Goal: Check status: Check status

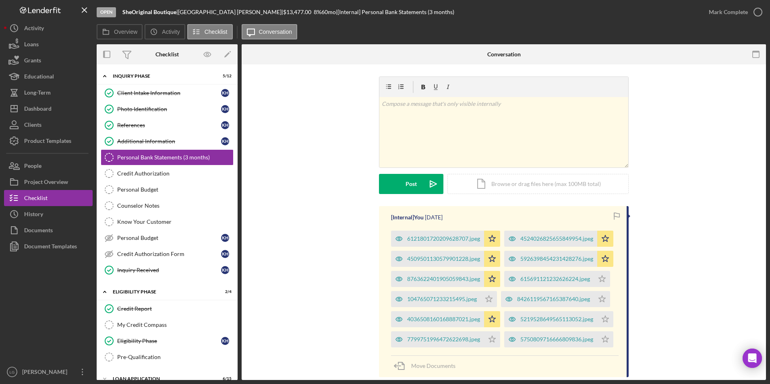
scroll to position [86, 0]
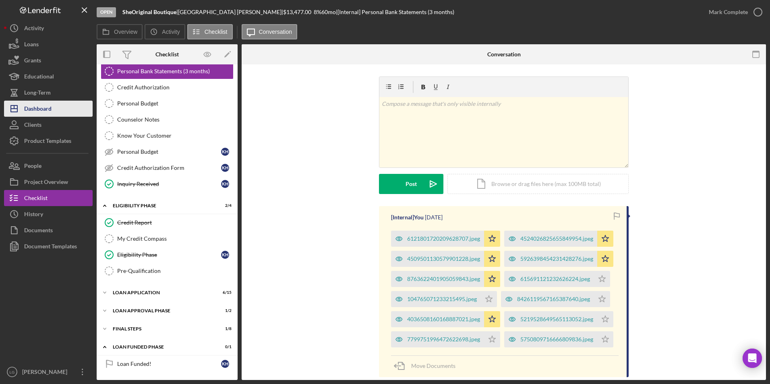
click at [55, 110] on button "Icon/Dashboard Dashboard" at bounding box center [48, 109] width 89 height 16
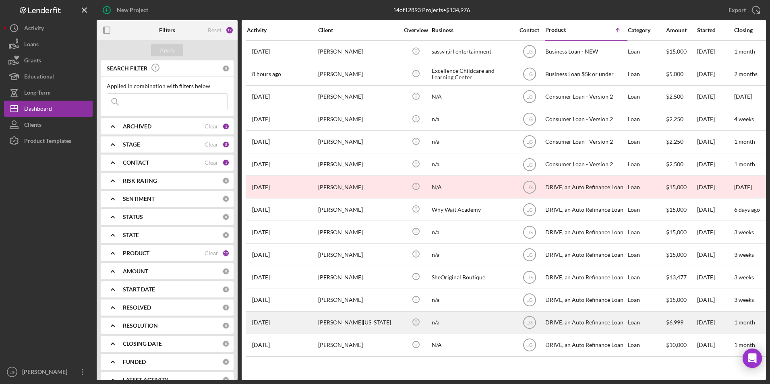
click at [344, 317] on div "[PERSON_NAME][US_STATE]" at bounding box center [358, 322] width 81 height 21
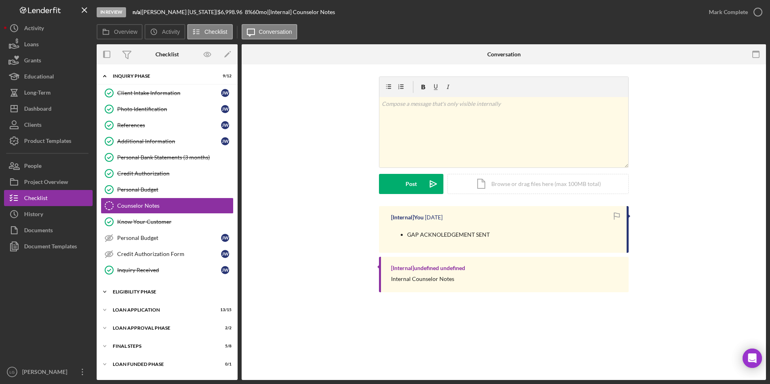
click at [143, 295] on div "Icon/Expander Eligibility Phase 3 / 4" at bounding box center [167, 292] width 141 height 16
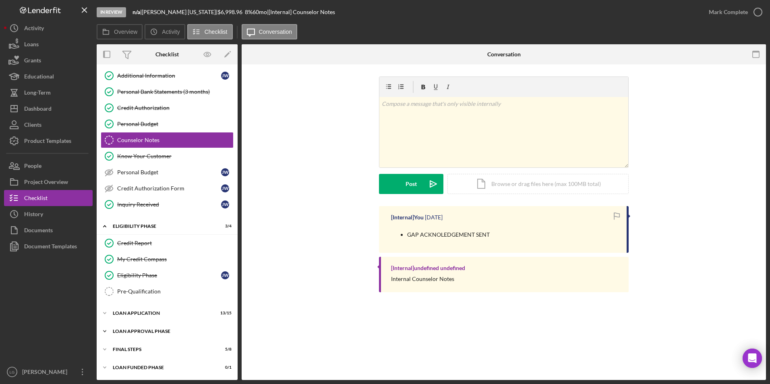
click at [149, 328] on div "Icon/Expander Loan Approval Phase 2 / 2" at bounding box center [167, 332] width 141 height 16
click at [150, 311] on div "Loan Application" at bounding box center [170, 313] width 115 height 5
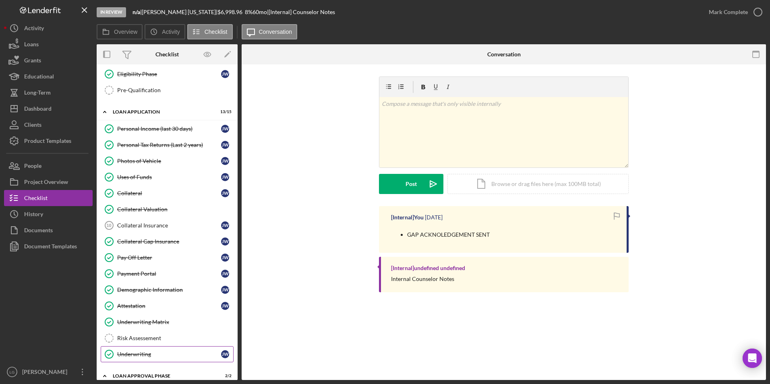
scroll to position [348, 0]
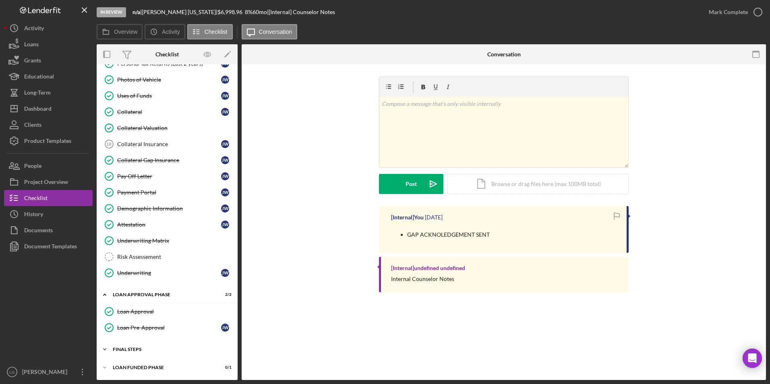
click at [134, 353] on div "Icon/Expander FINAL STEPS 5 / 8" at bounding box center [167, 350] width 141 height 16
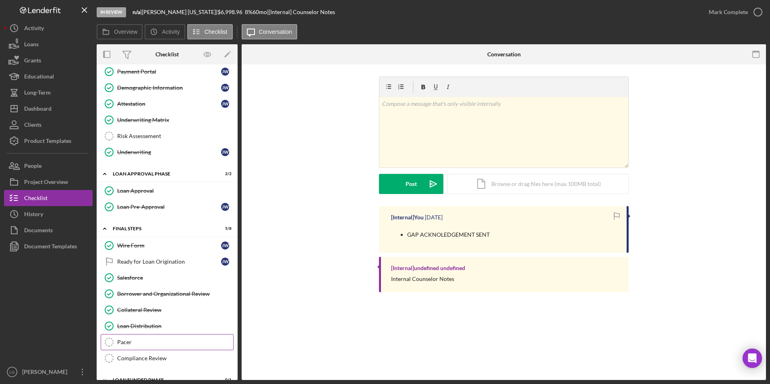
scroll to position [482, 0]
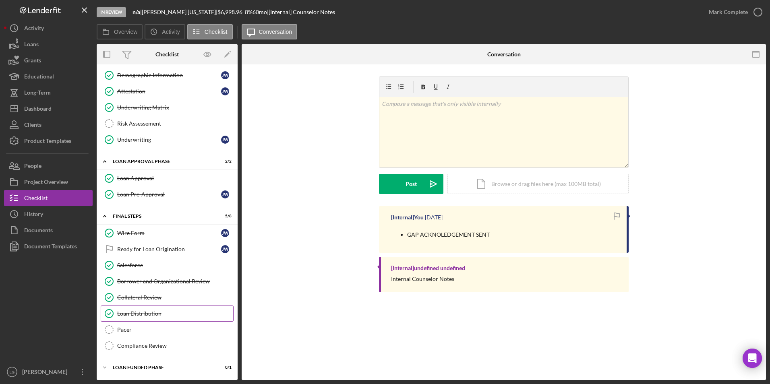
click at [148, 317] on div "Loan Distribution" at bounding box center [175, 314] width 116 height 6
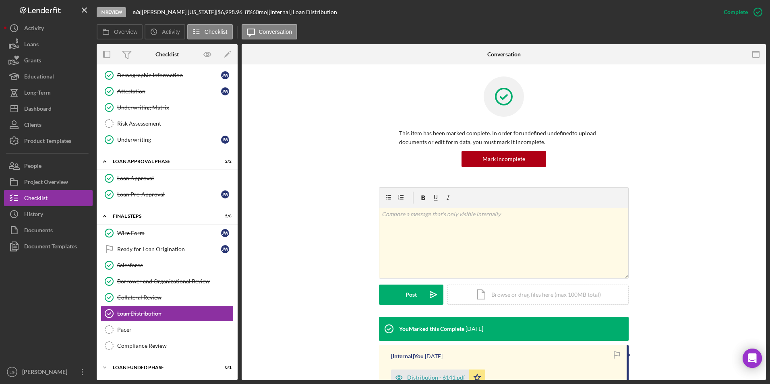
scroll to position [117, 0]
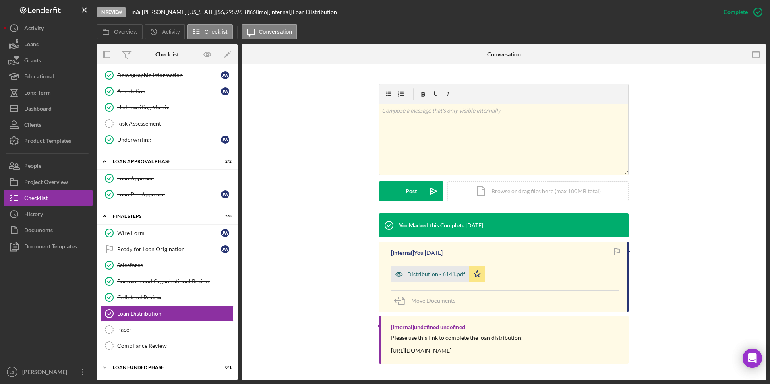
click at [432, 271] on div "Distribution - 6141.pdf" at bounding box center [436, 274] width 58 height 6
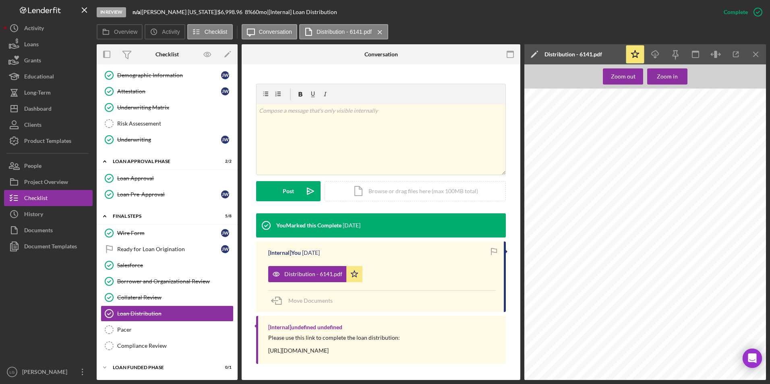
scroll to position [0, 0]
click at [50, 105] on div "Dashboard" at bounding box center [37, 110] width 27 height 18
